Goal: Information Seeking & Learning: Learn about a topic

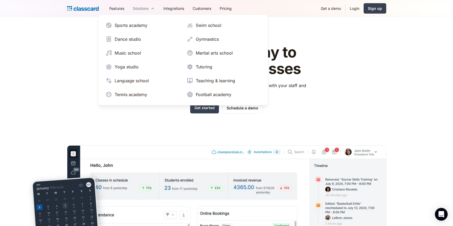
click at [150, 5] on div "Solutions" at bounding box center [143, 8] width 31 height 12
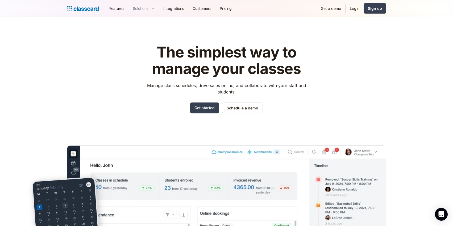
click at [150, 6] on div "Solutions" at bounding box center [143, 8] width 31 height 12
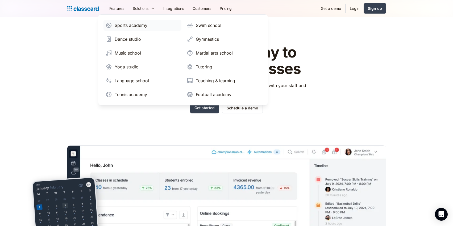
click at [135, 28] on div "Sports academy" at bounding box center [131, 25] width 33 height 6
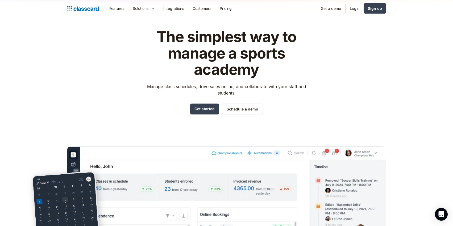
scroll to position [7, 0]
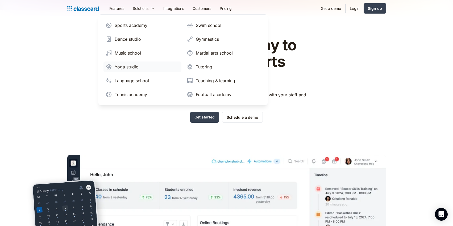
click at [121, 65] on div "Yoga studio" at bounding box center [127, 67] width 24 height 6
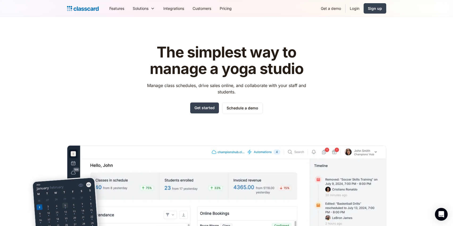
scroll to position [5, 0]
click at [204, 9] on link "Customers" at bounding box center [201, 8] width 27 height 12
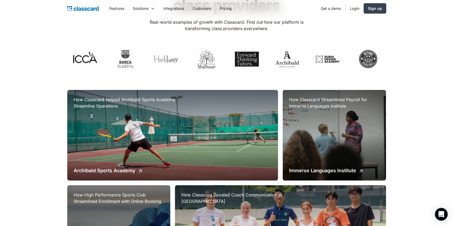
scroll to position [77, 0]
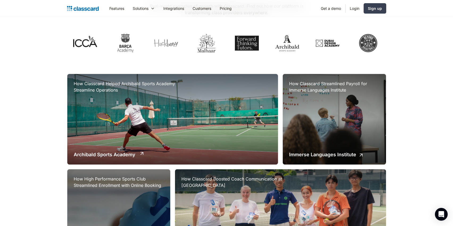
click at [212, 146] on div "How Classcard Helped Archibald Sports Academy Streamline Operations Archibald S…" at bounding box center [172, 119] width 211 height 90
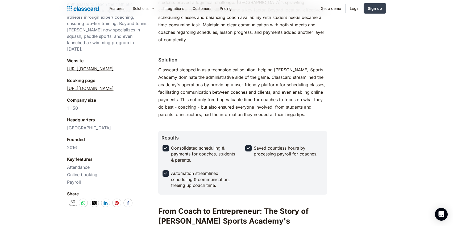
scroll to position [183, 0]
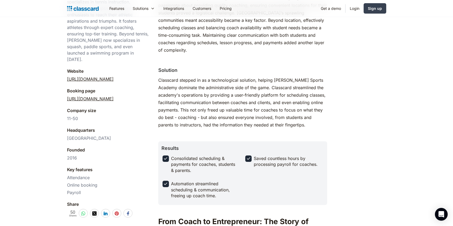
click at [114, 76] on link "https://www.archibaldsports.com" at bounding box center [90, 79] width 47 height 6
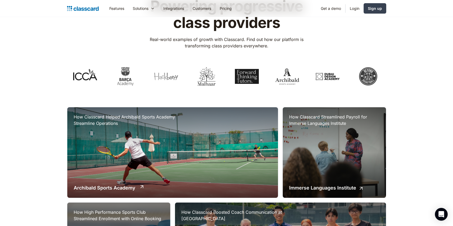
scroll to position [42, 0]
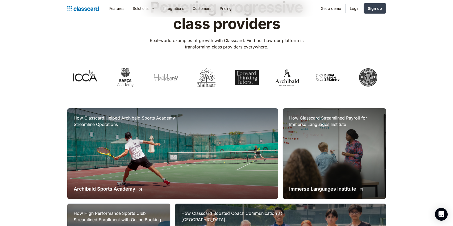
click at [203, 10] on link "Customers" at bounding box center [201, 8] width 27 height 12
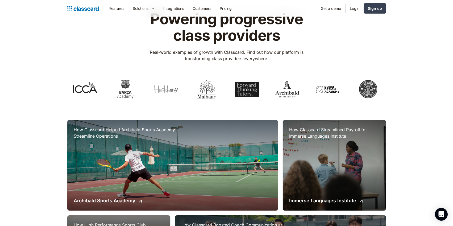
scroll to position [26, 0]
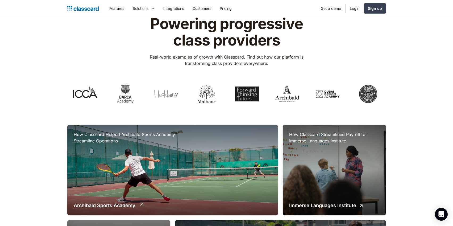
click at [149, 169] on div "How Classcard Helped Archibald Sports Academy Streamline Operations Archibald S…" at bounding box center [172, 170] width 211 height 90
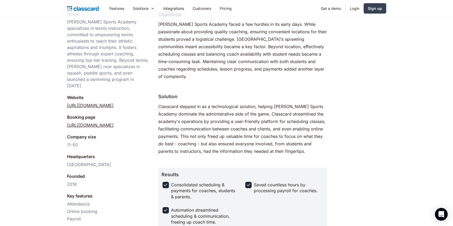
scroll to position [184, 0]
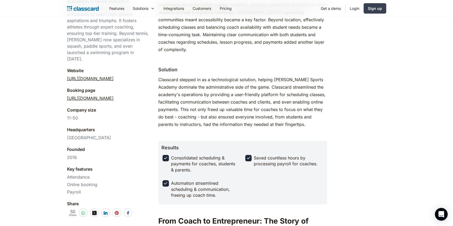
drag, startPoint x: 60, startPoint y: 61, endPoint x: 134, endPoint y: 70, distance: 74.7
click at [103, 95] on link "[URL][DOMAIN_NAME]" at bounding box center [90, 98] width 47 height 6
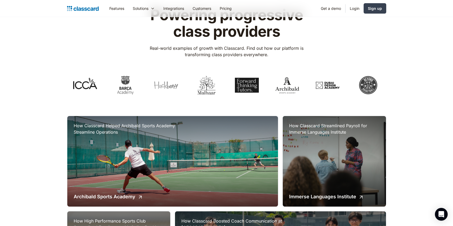
scroll to position [39, 0]
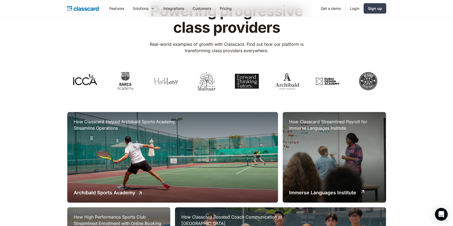
click at [321, 149] on div "How Classcard Streamlined Payroll for Immerse Languages Institute Immerse Langu…" at bounding box center [334, 157] width 103 height 90
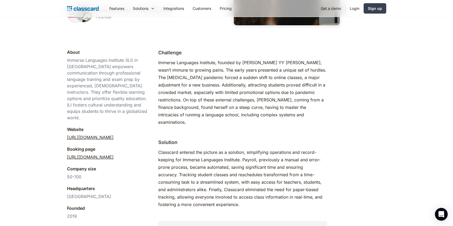
scroll to position [121, 0]
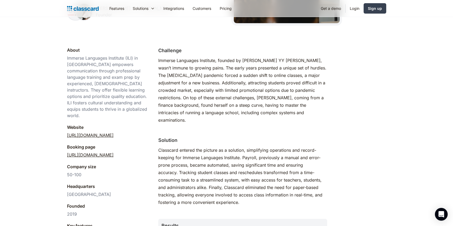
click at [114, 152] on link "[URL][DOMAIN_NAME]" at bounding box center [90, 155] width 47 height 6
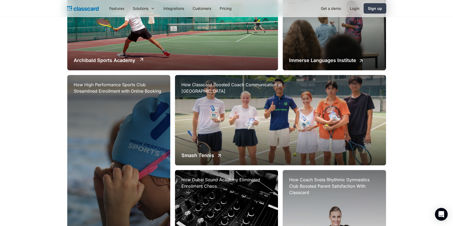
scroll to position [172, 0]
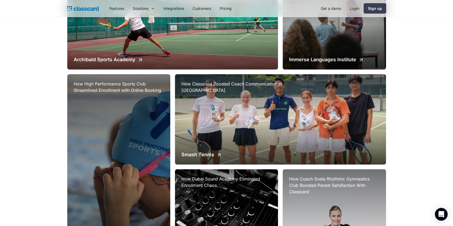
click at [125, 139] on div "How High Performance Sports Club Streamlined Enrollment with Online Booking Hig…" at bounding box center [118, 166] width 103 height 185
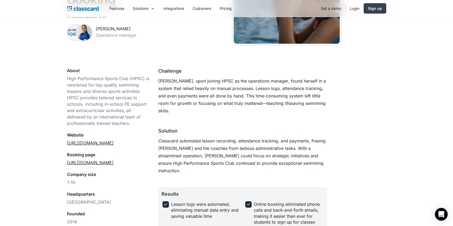
scroll to position [101, 0]
click at [111, 162] on link "https://hpsc-dubai.classcard.app/" at bounding box center [90, 162] width 47 height 6
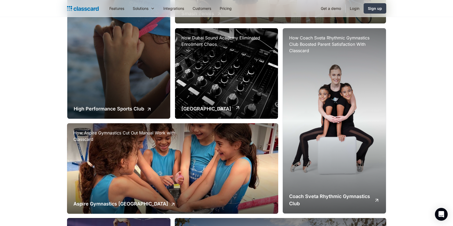
scroll to position [325, 0]
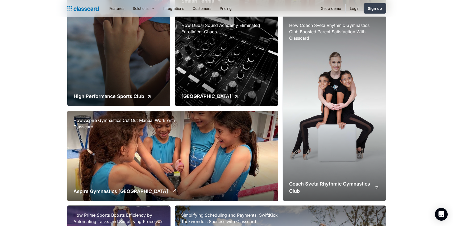
click at [168, 141] on div "How Aspire Gymnastics Cut Out Manual Work with Classcard Aspire Gymnastics [GEO…" at bounding box center [172, 156] width 211 height 90
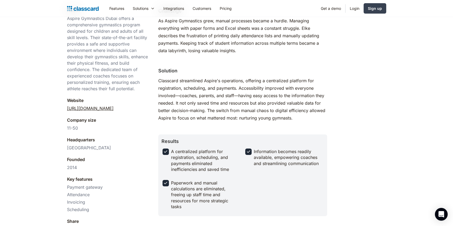
scroll to position [162, 0]
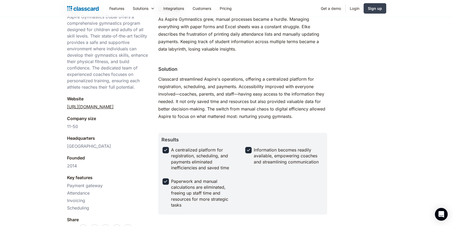
click at [98, 109] on link "[URL][DOMAIN_NAME]" at bounding box center [90, 106] width 47 height 6
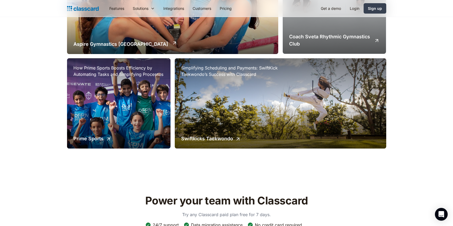
scroll to position [473, 0]
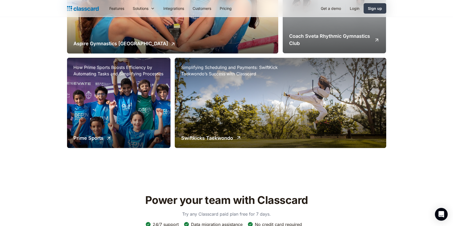
click at [255, 96] on div "Simplifying Scheduling and Payments: SwiftKick Taekwondo’s Success with Classca…" at bounding box center [280, 103] width 211 height 90
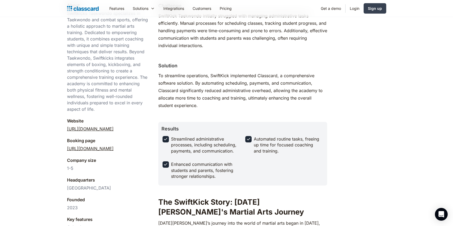
scroll to position [168, 0]
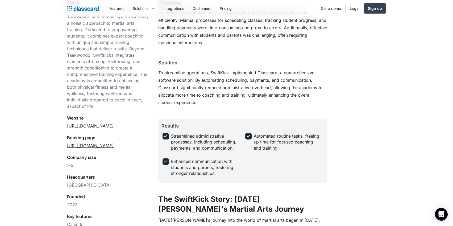
click at [113, 142] on link "[URL][DOMAIN_NAME]" at bounding box center [90, 145] width 47 height 6
